Goal: Information Seeking & Learning: Understand process/instructions

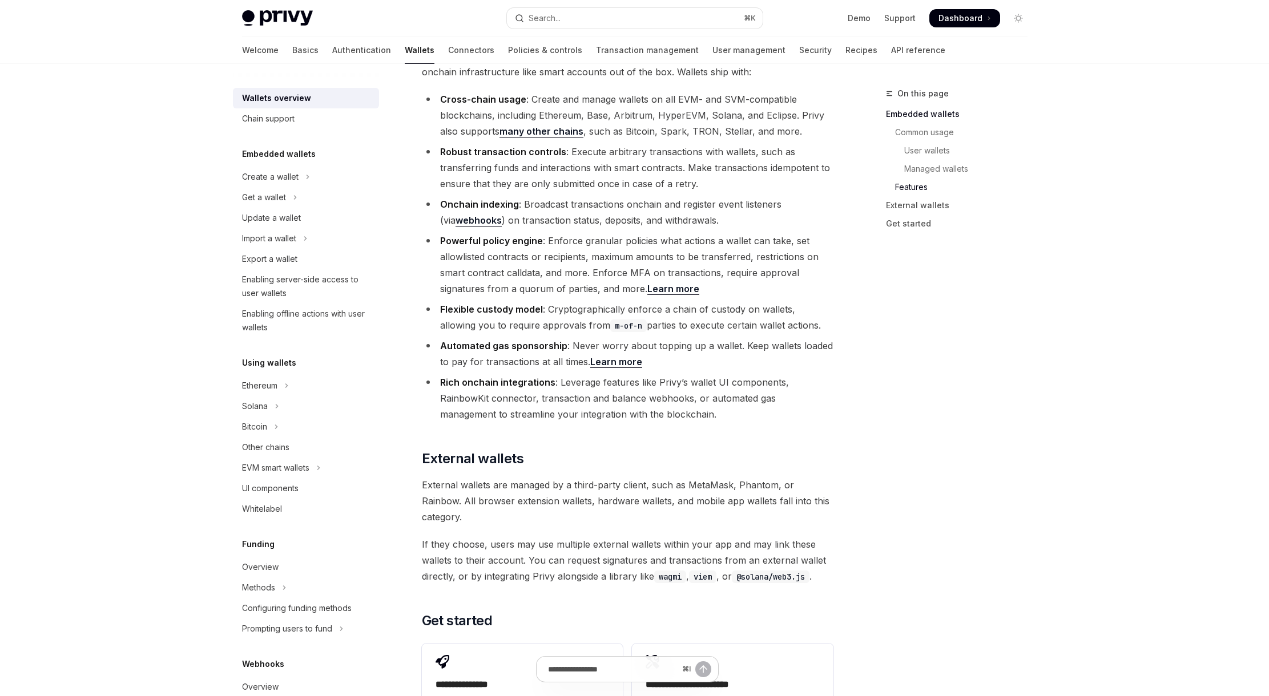
scroll to position [1332, 0]
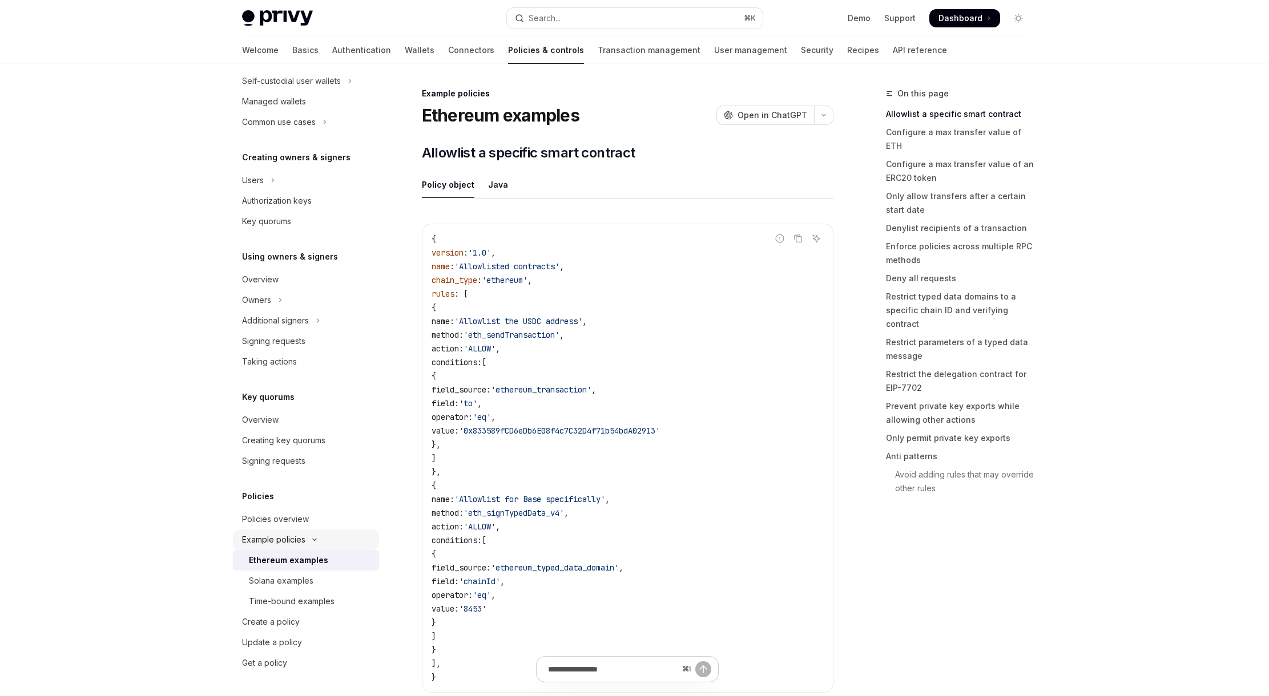
click at [296, 531] on button "Example policies" at bounding box center [306, 540] width 146 height 21
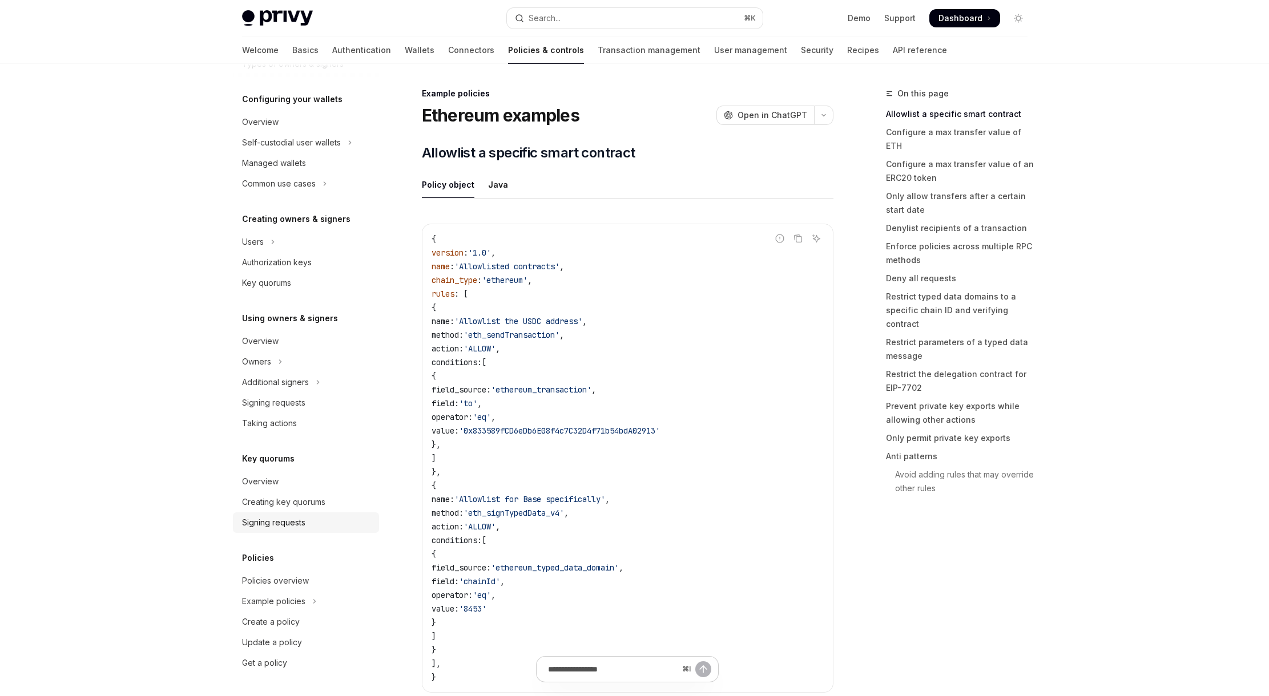
scroll to position [107, 0]
click at [292, 579] on div "Policies overview" at bounding box center [275, 581] width 67 height 14
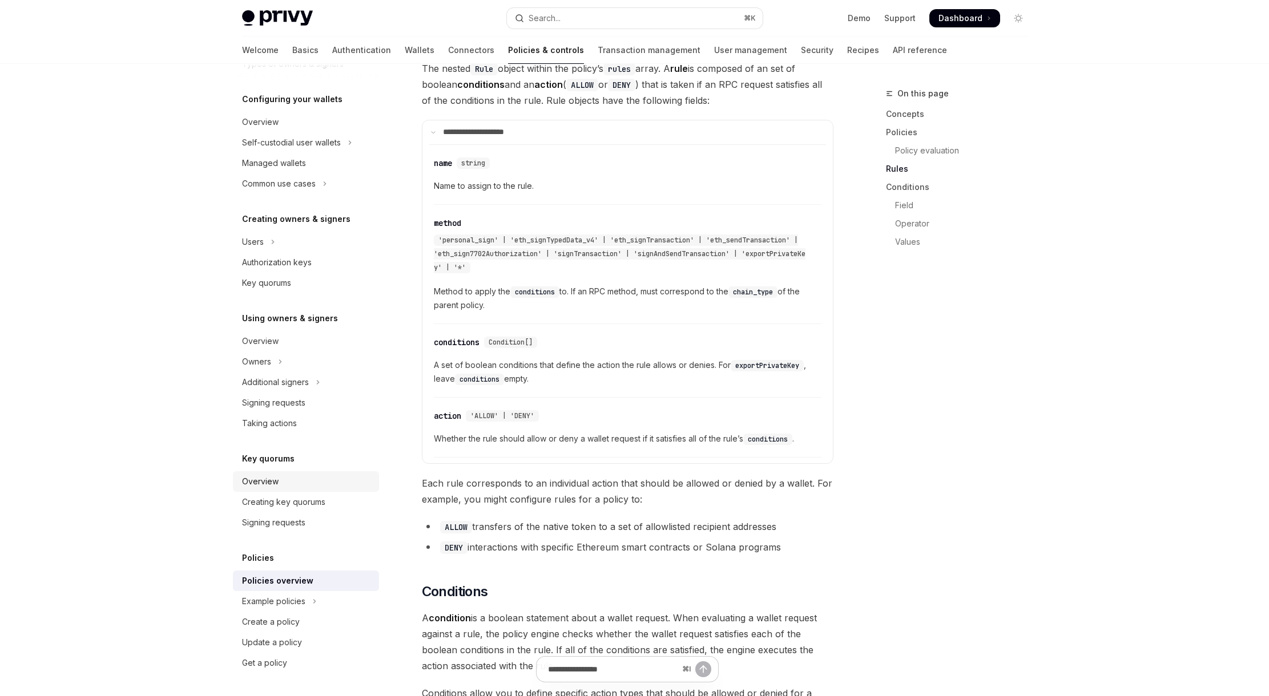
scroll to position [1837, 0]
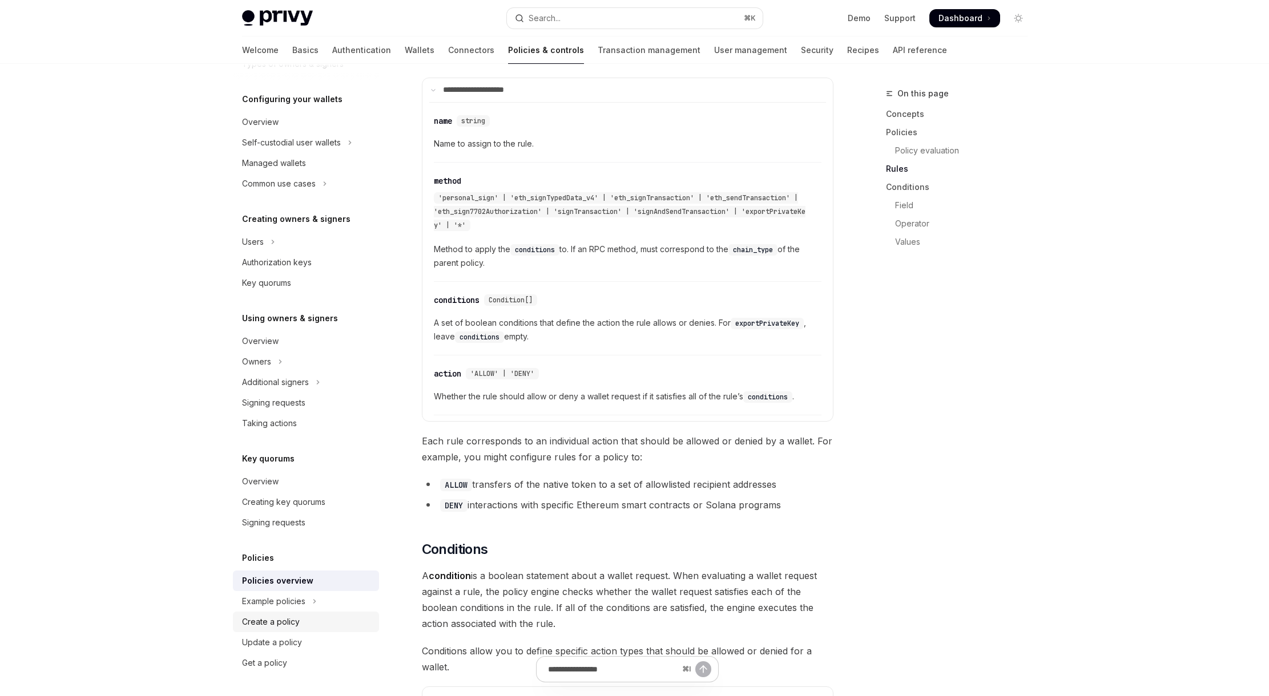
click at [300, 619] on div "Create a policy" at bounding box center [307, 622] width 130 height 14
type textarea "*"
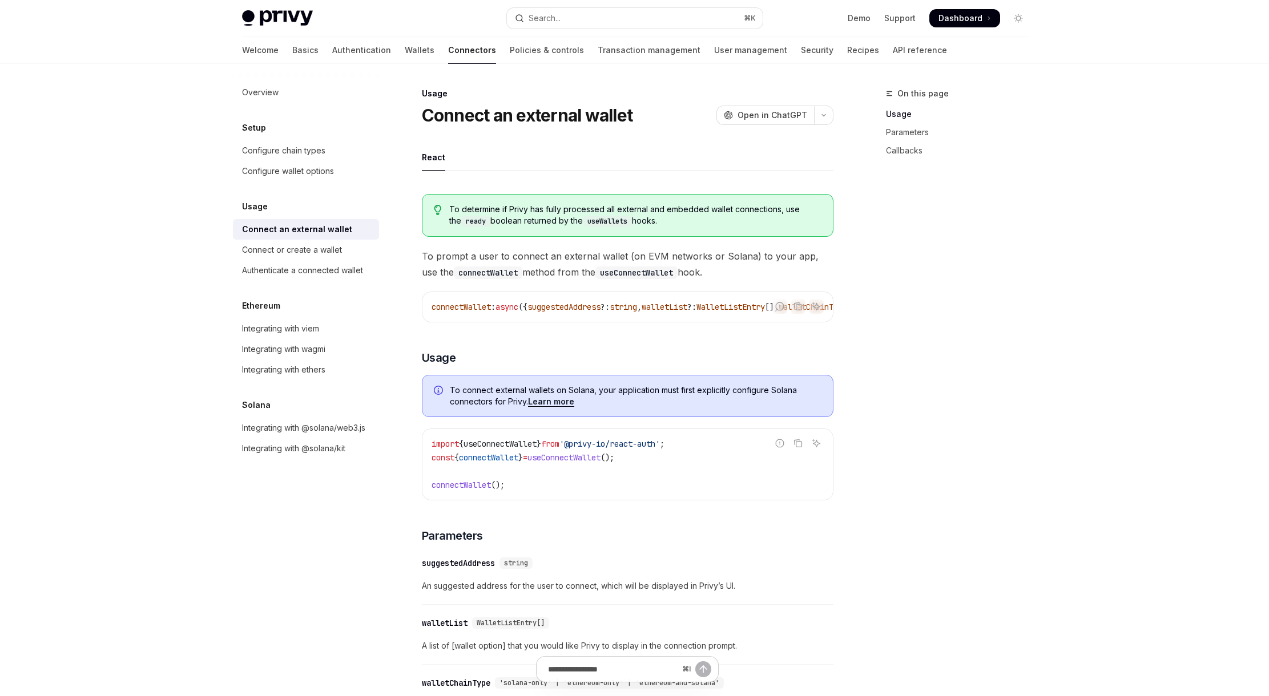
click at [1012, 392] on div "On this page Usage Parameters Callbacks" at bounding box center [950, 392] width 174 height 610
click at [316, 275] on div "Authenticate a connected wallet" at bounding box center [302, 271] width 121 height 14
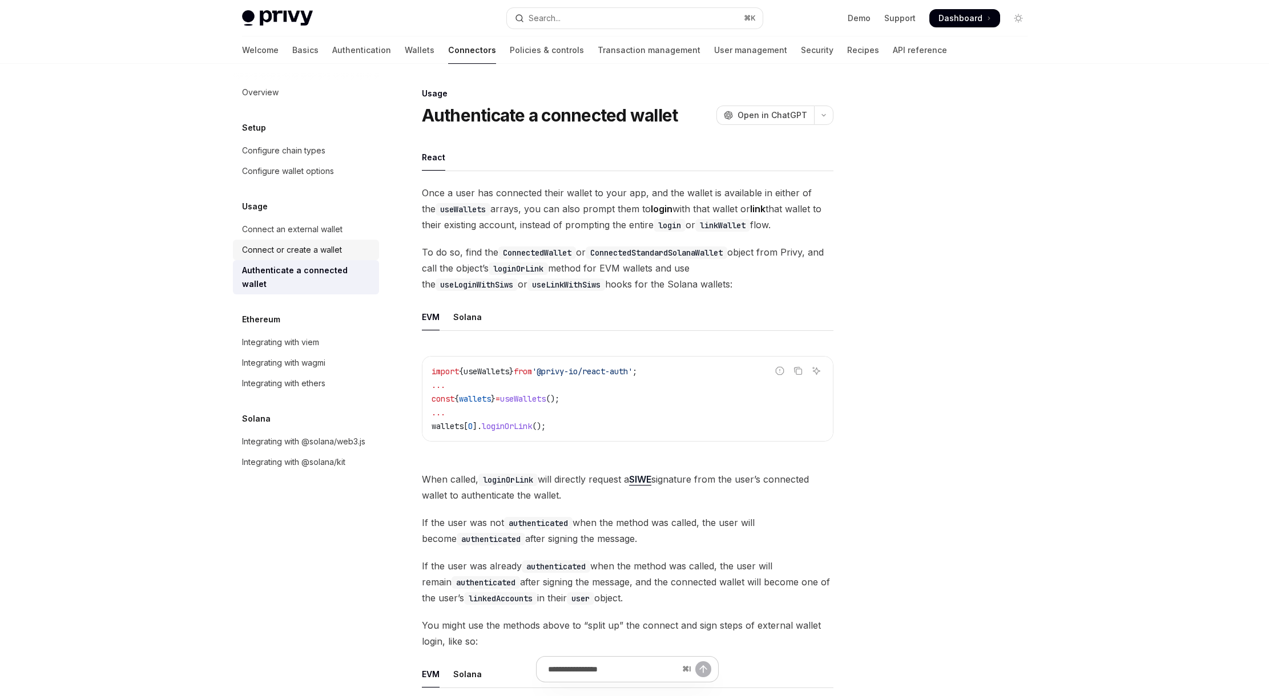
click at [314, 253] on div "Connect or create a wallet" at bounding box center [292, 250] width 100 height 14
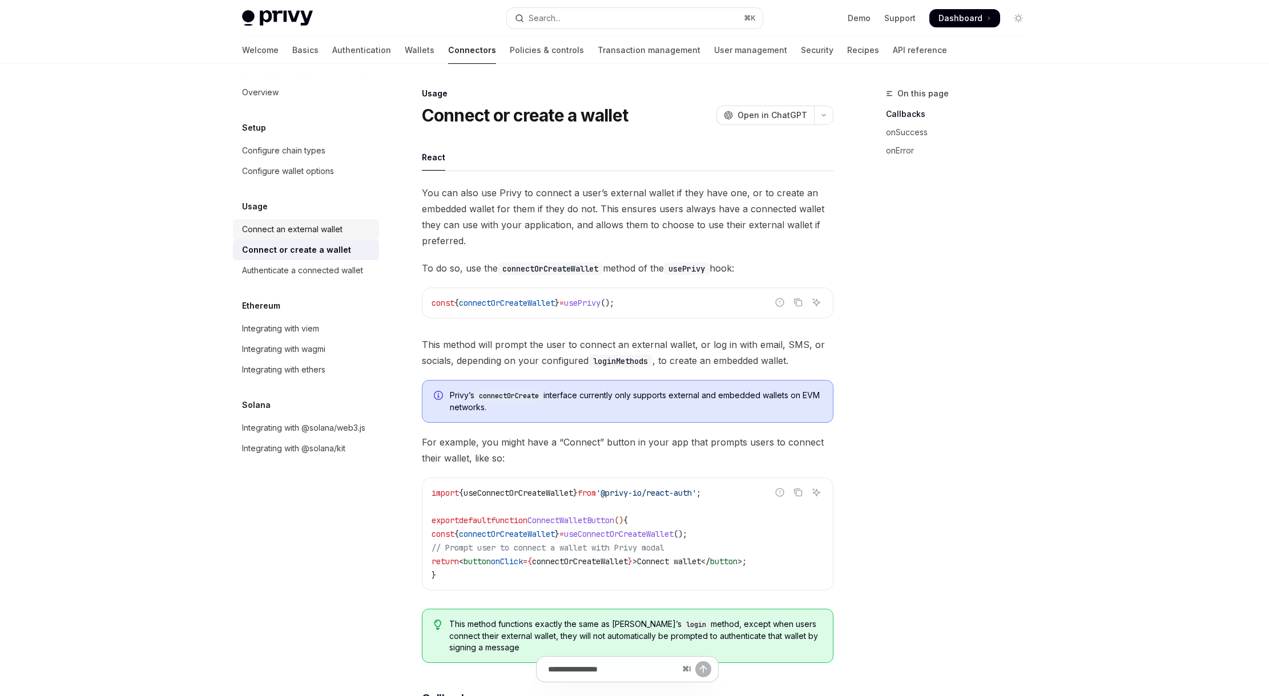
click at [316, 231] on div "Connect an external wallet" at bounding box center [292, 230] width 100 height 14
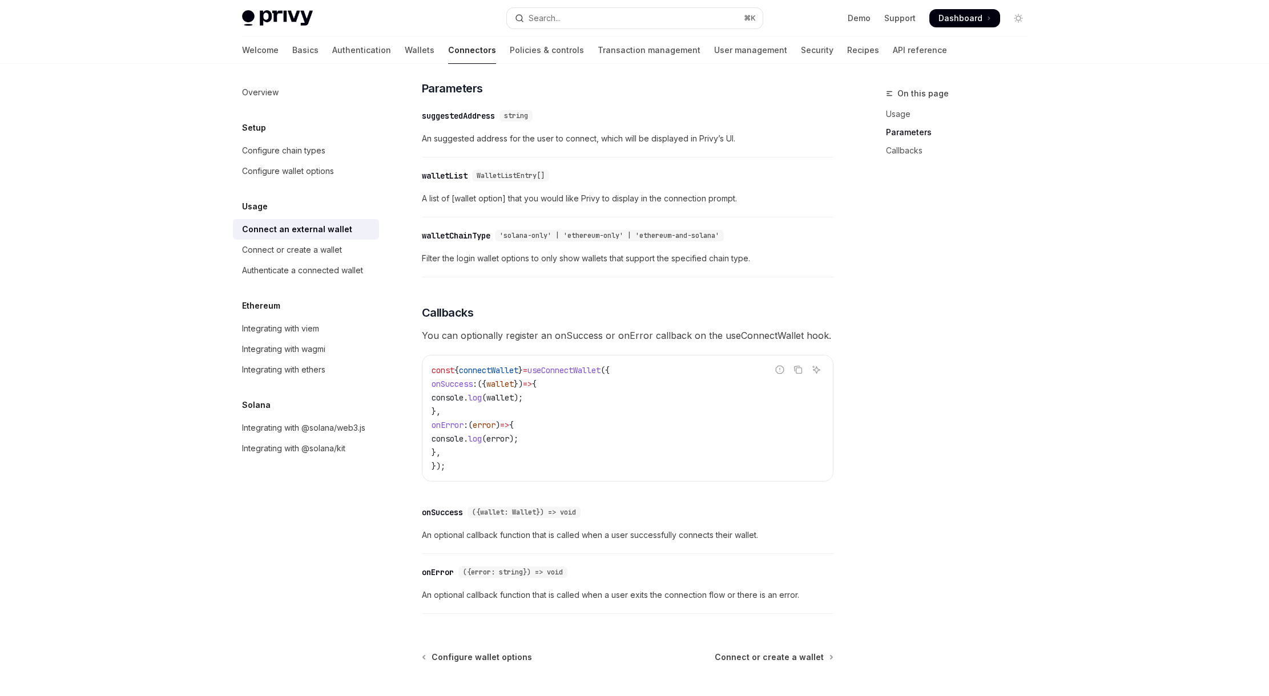
scroll to position [559, 0]
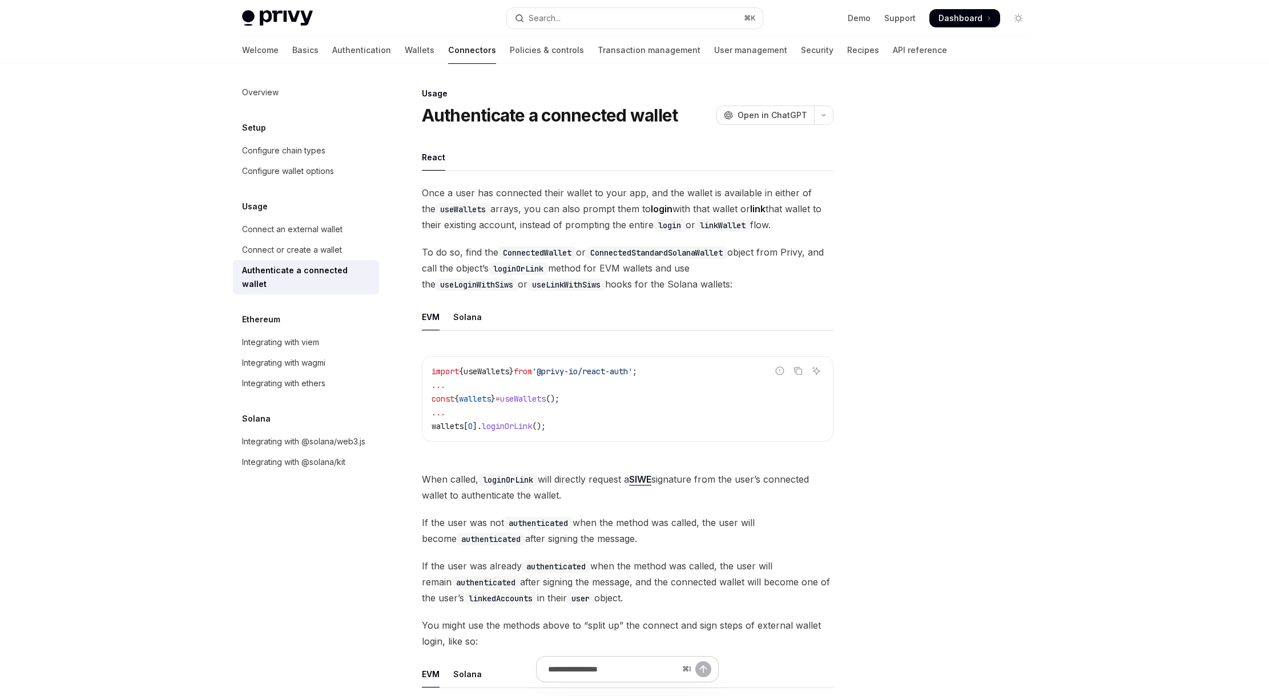
type textarea "*"
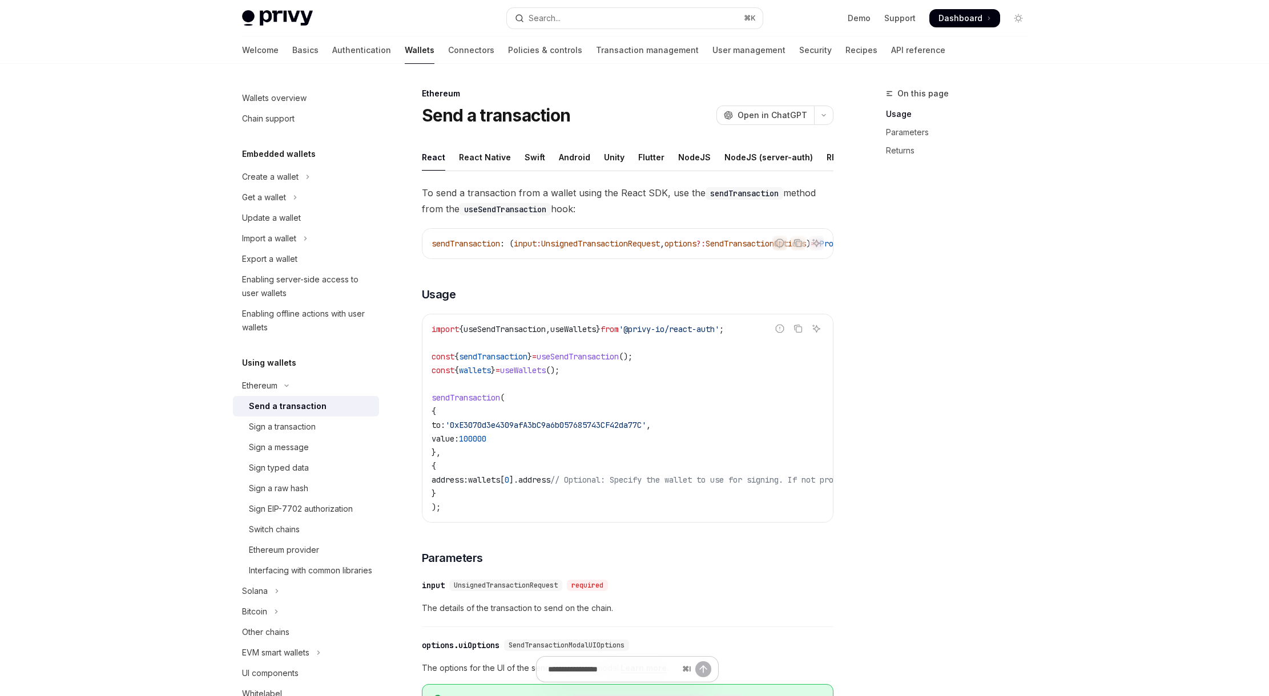
scroll to position [519, 0]
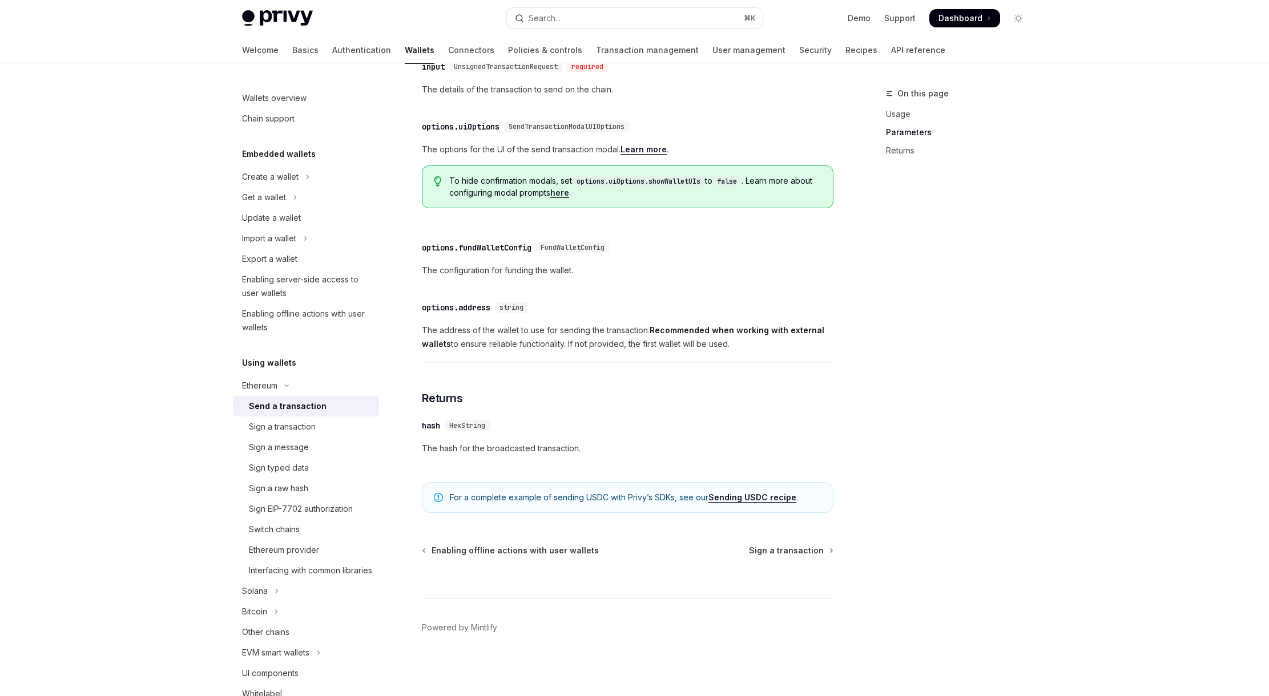
click at [690, 351] on span "The address of the wallet to use for sending the transaction. Recommended when …" at bounding box center [628, 337] width 412 height 27
click at [671, 349] on strong "Recommended when working with external wallets" at bounding box center [623, 336] width 402 height 23
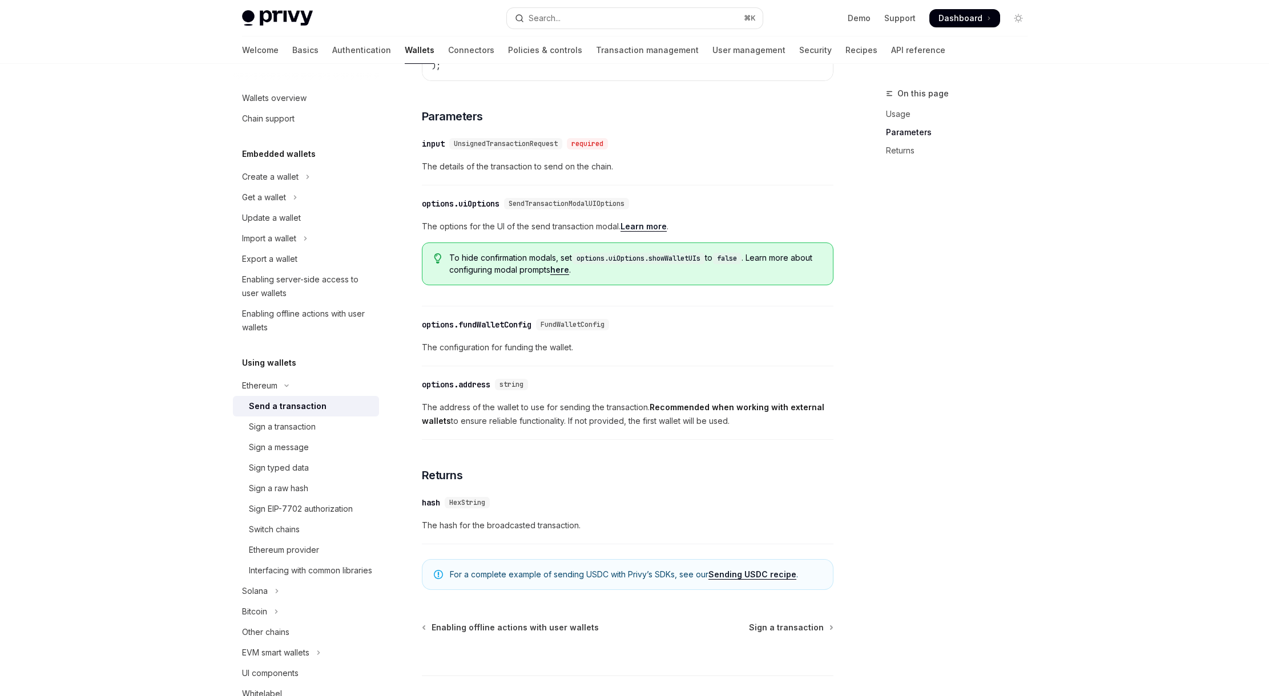
scroll to position [441, 0]
click at [448, 50] on link "Connectors" at bounding box center [471, 50] width 46 height 27
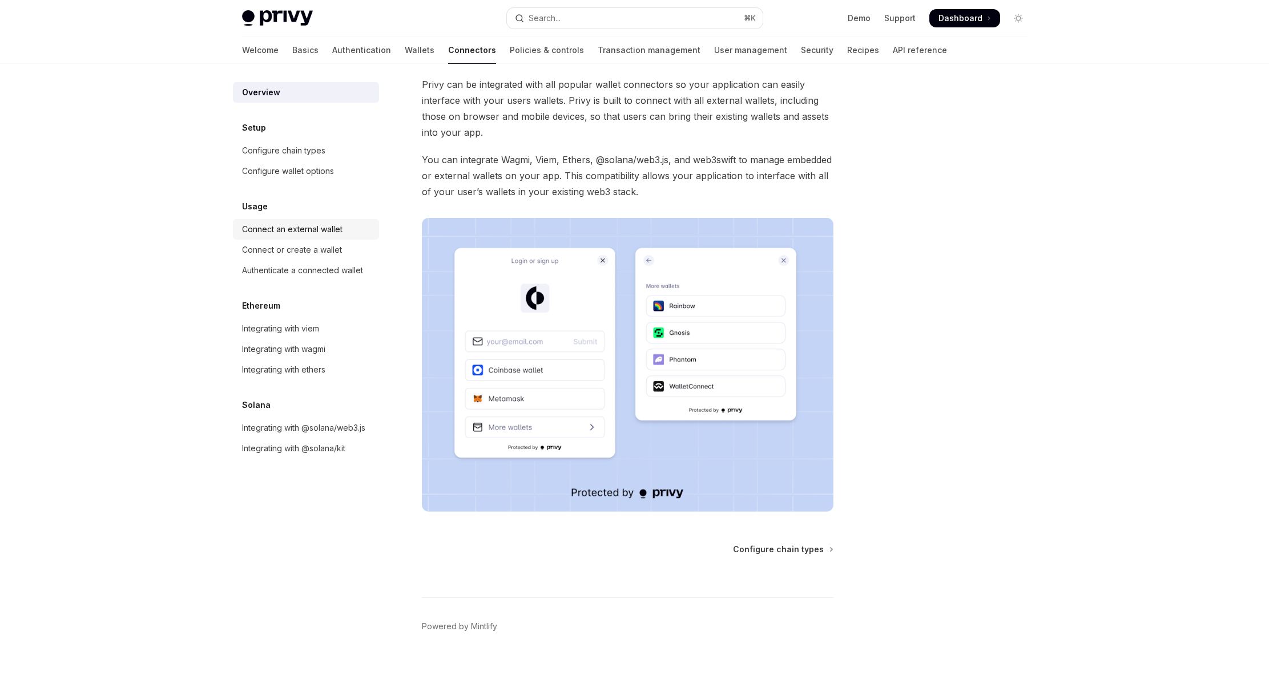
click at [328, 224] on div "Connect an external wallet" at bounding box center [292, 230] width 100 height 14
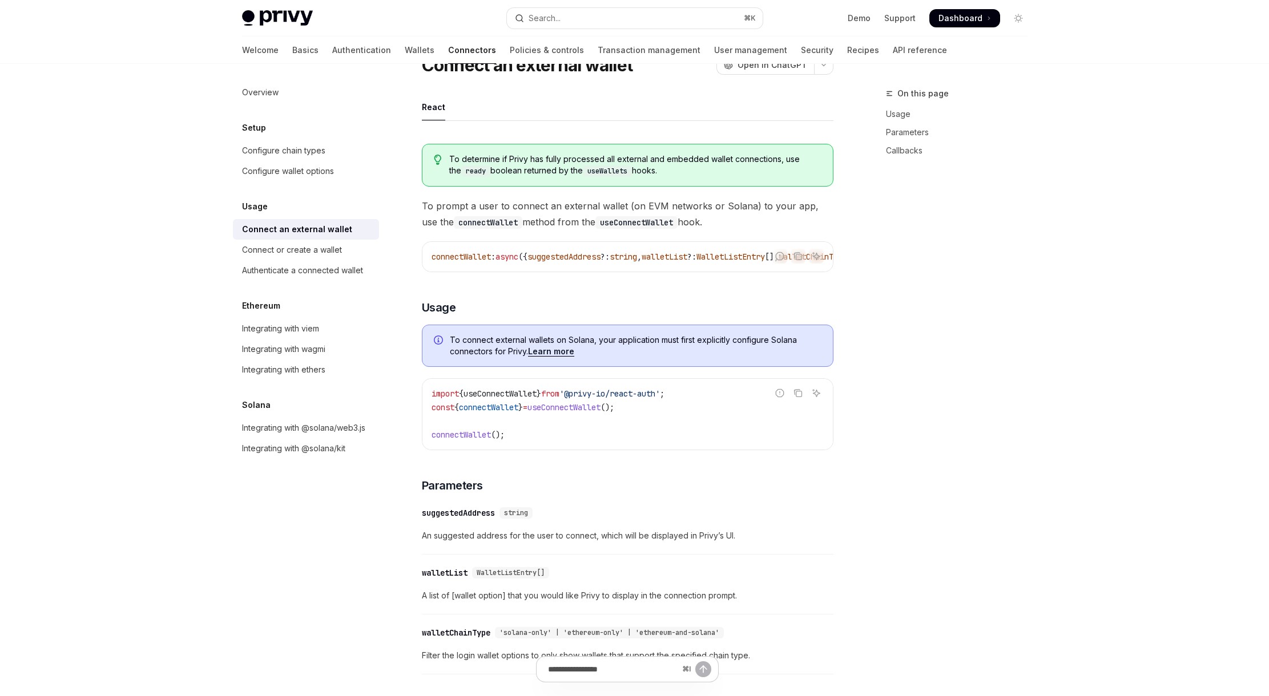
type textarea "*"
